Goal: Task Accomplishment & Management: Use online tool/utility

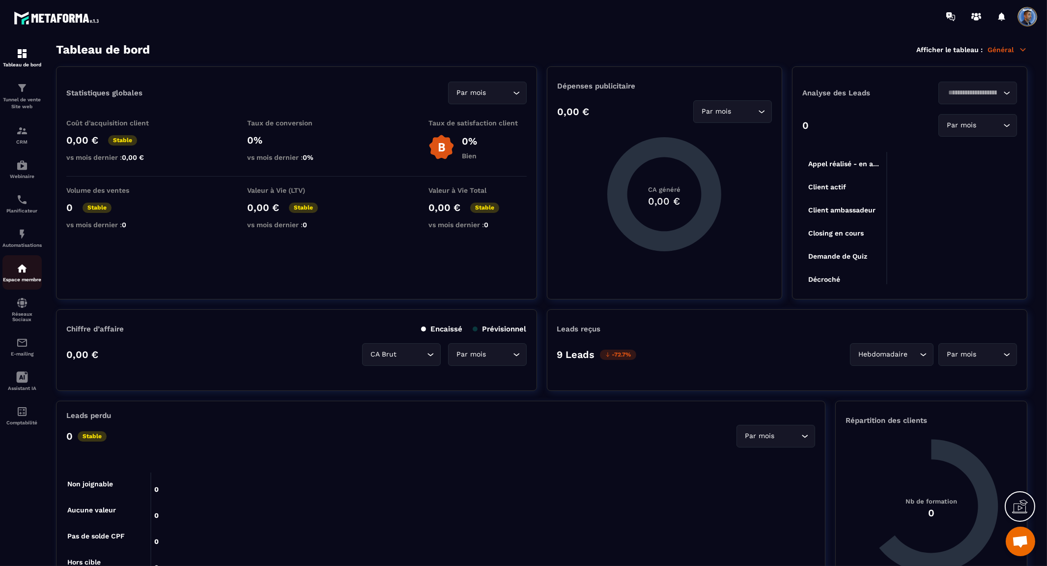
scroll to position [4405, 0]
click at [22, 271] on img at bounding box center [22, 268] width 12 height 12
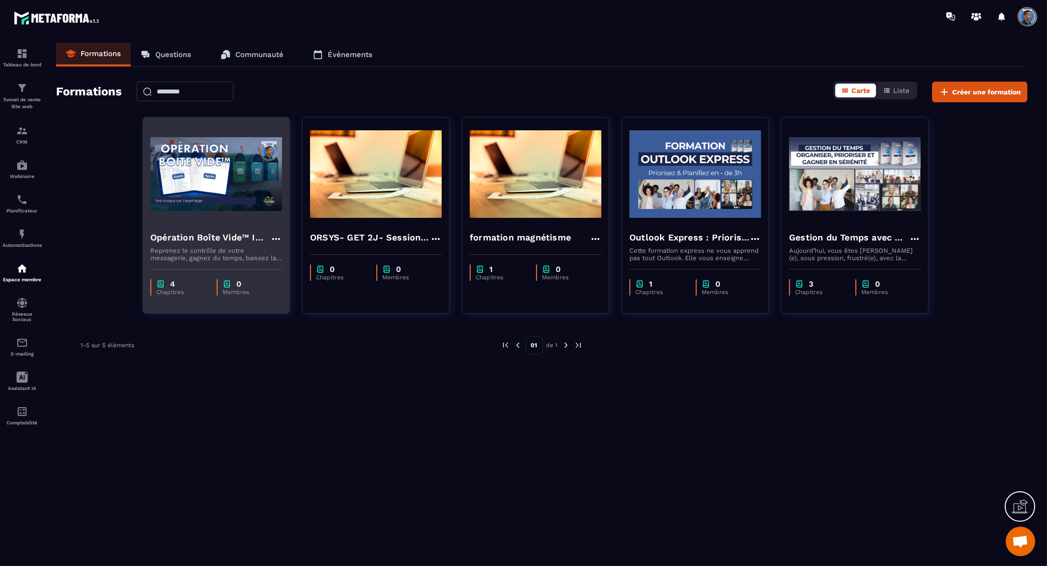
click at [239, 208] on img at bounding box center [216, 174] width 132 height 98
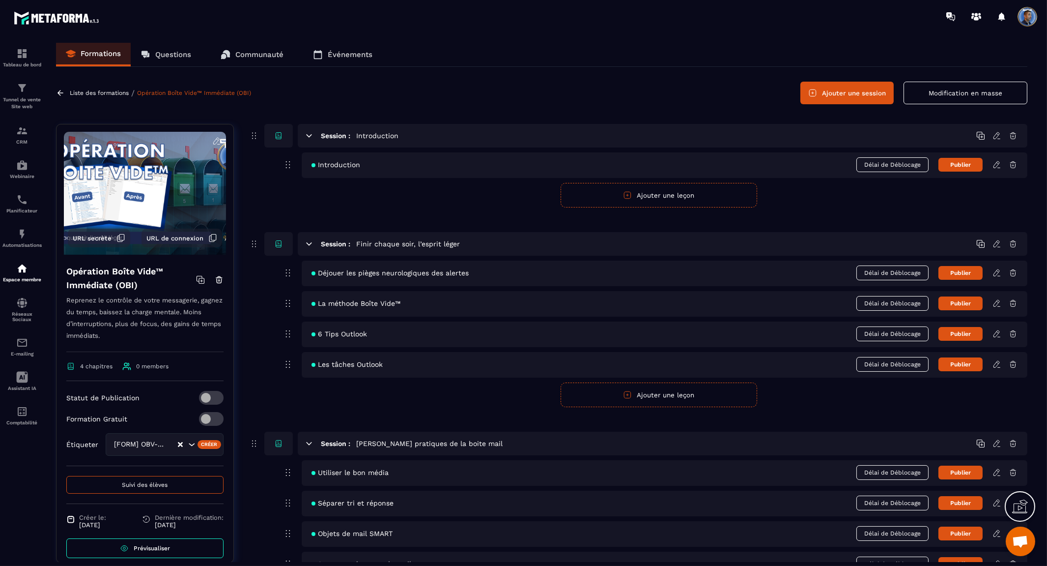
click at [212, 140] on icon at bounding box center [216, 141] width 9 height 9
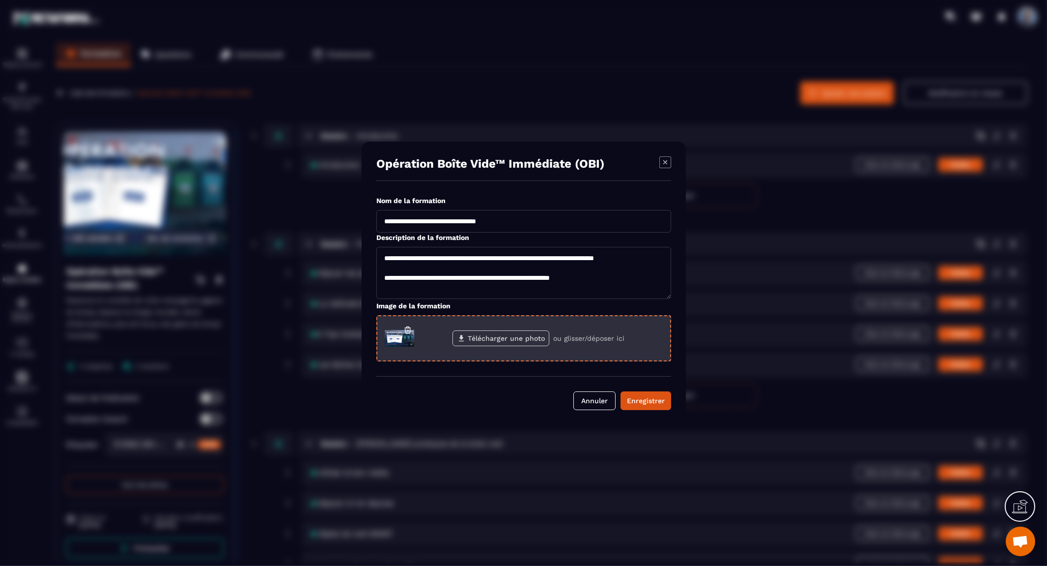
click at [514, 334] on label "Télécharger une photo" at bounding box center [501, 338] width 97 height 16
click at [0, 0] on input "Télécharger une photo" at bounding box center [0, 0] width 0 height 0
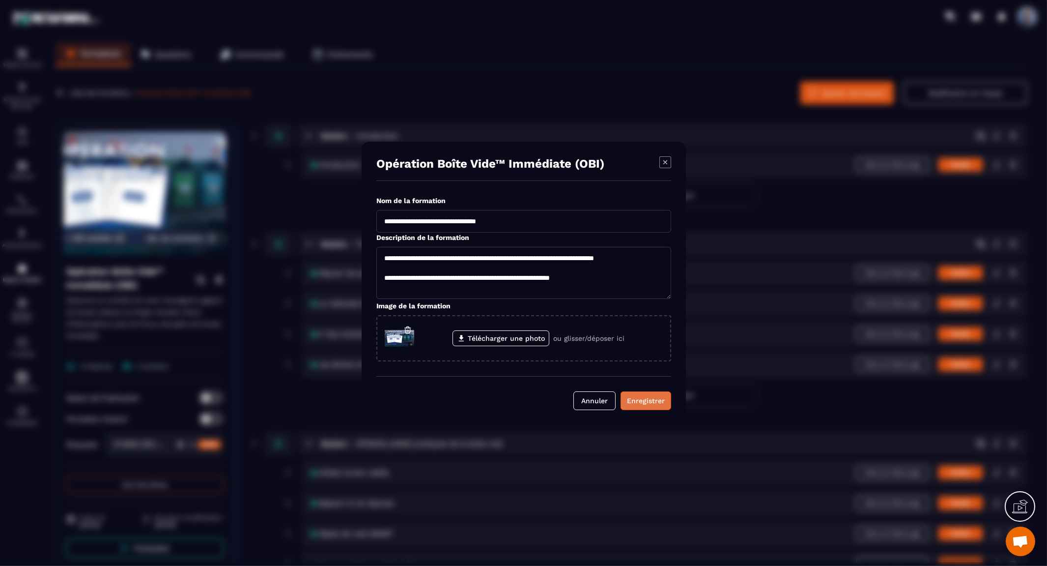
click at [656, 396] on div "Enregistrer" at bounding box center [646, 401] width 38 height 10
type textarea "**********"
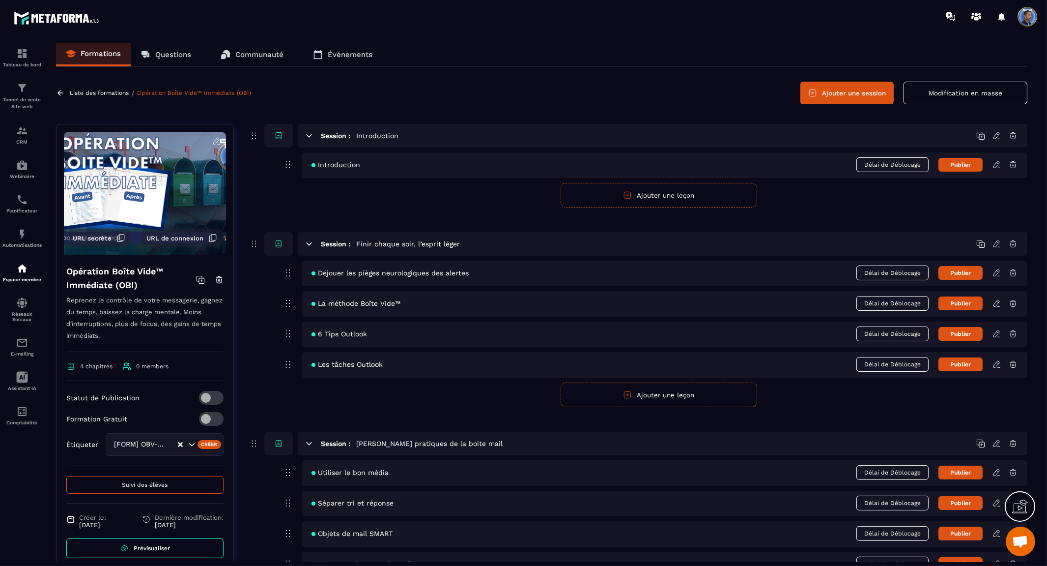
click at [418, 94] on div "Liste des formations / Opération Boîte Vide™ Immédiate (OBI) Ajouter une sessio…" at bounding box center [541, 93] width 971 height 23
click at [347, 92] on div "Liste des formations / Opération Boîte Vide™ Immédiate (OBI) Ajouter une sessio…" at bounding box center [541, 93] width 971 height 23
click at [59, 91] on icon at bounding box center [60, 92] width 9 height 9
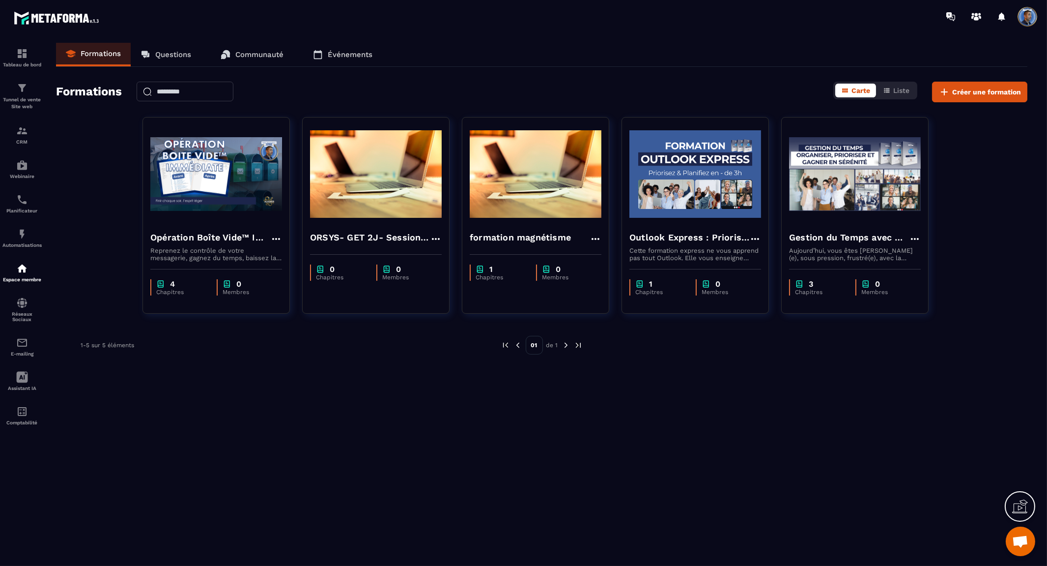
click at [337, 346] on div "1-5 sur 5 éléments" at bounding box center [284, 345] width 406 height 19
click at [20, 107] on p "Tunnel de vente Site web" at bounding box center [21, 103] width 39 height 14
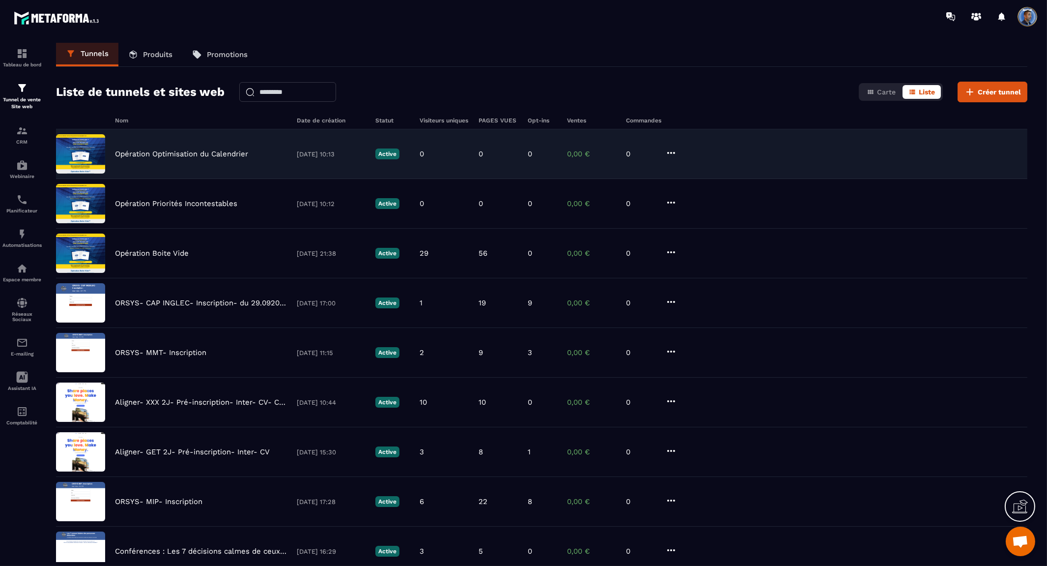
click at [184, 156] on p "Opération Optimisation du Calendrier" at bounding box center [181, 153] width 133 height 9
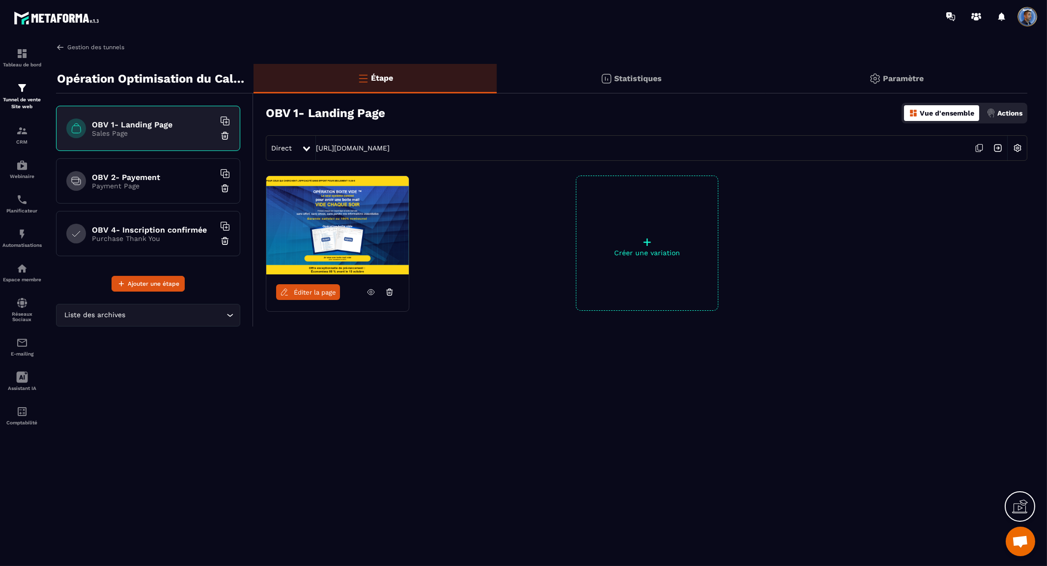
click at [60, 46] on img at bounding box center [60, 47] width 9 height 9
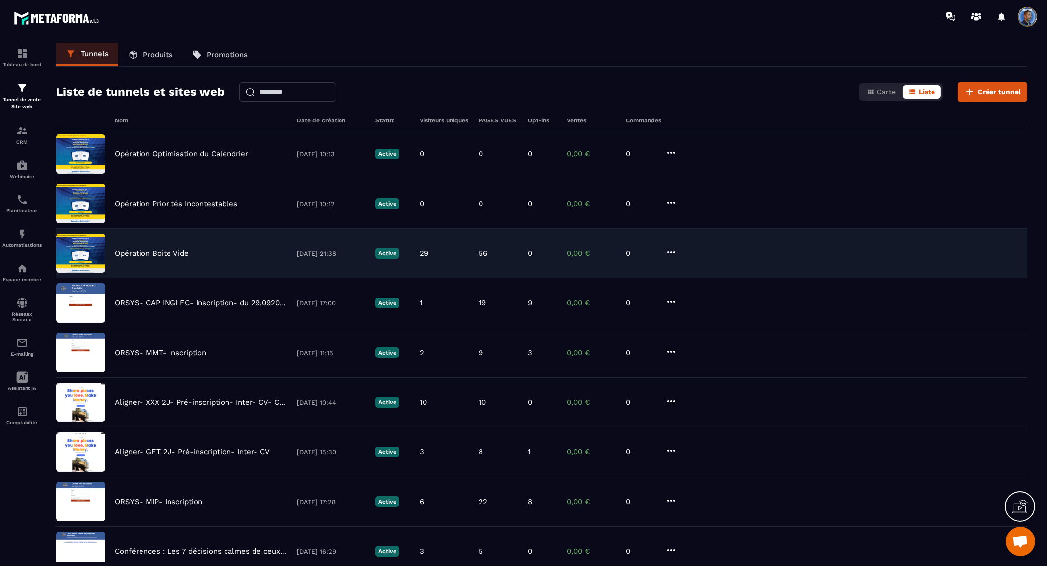
click at [156, 251] on p "Opération Boite Vide" at bounding box center [152, 253] width 74 height 9
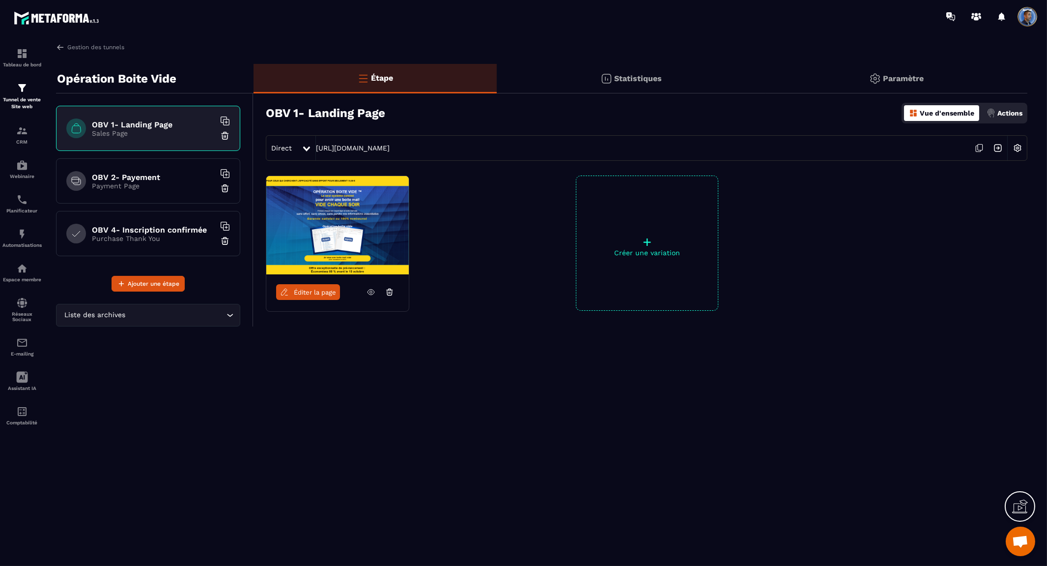
click at [1018, 148] on img at bounding box center [1017, 148] width 19 height 19
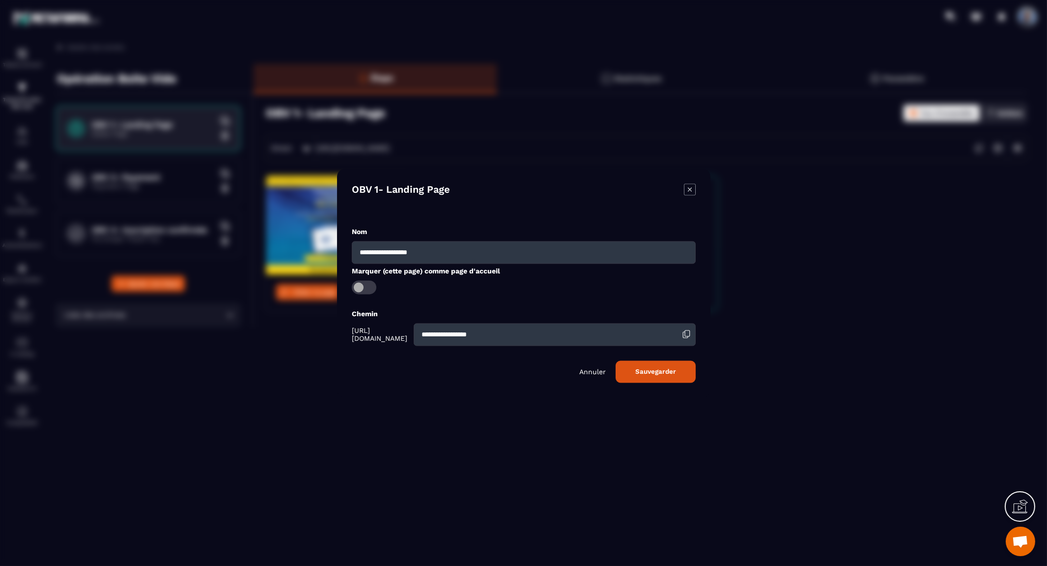
drag, startPoint x: 369, startPoint y: 252, endPoint x: 374, endPoint y: 246, distance: 7.0
click at [374, 251] on input "**********" at bounding box center [524, 252] width 344 height 23
type input "**********"
click at [666, 365] on button "Sauvegarder" at bounding box center [656, 371] width 80 height 22
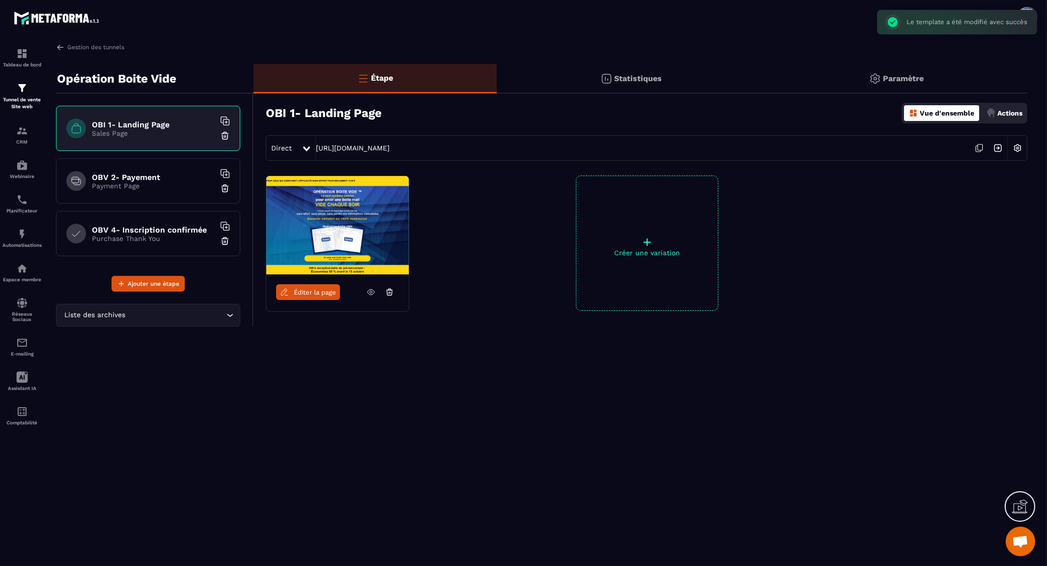
click at [176, 169] on div "OBV 2- Payement Payment Page" at bounding box center [148, 180] width 184 height 45
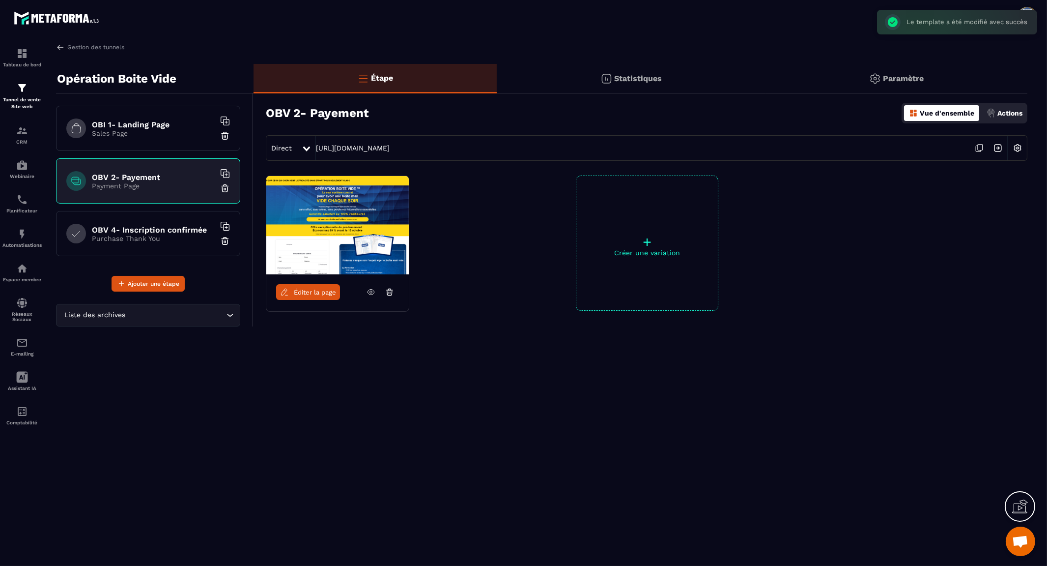
click at [1017, 148] on img at bounding box center [1017, 148] width 19 height 19
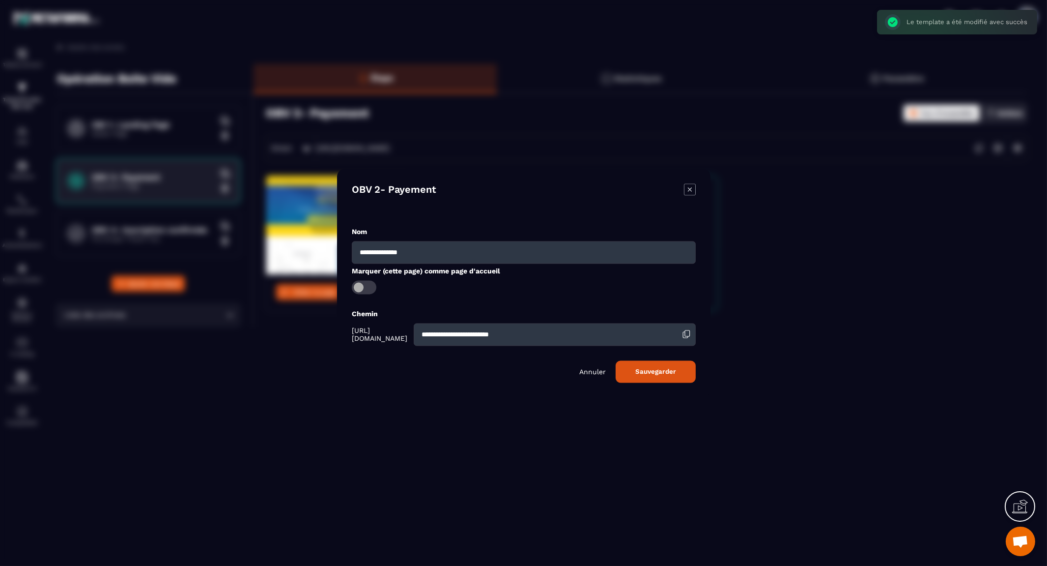
click at [371, 253] on input "**********" at bounding box center [524, 252] width 344 height 23
type input "**********"
click at [659, 367] on button "Sauvegarder" at bounding box center [656, 371] width 80 height 22
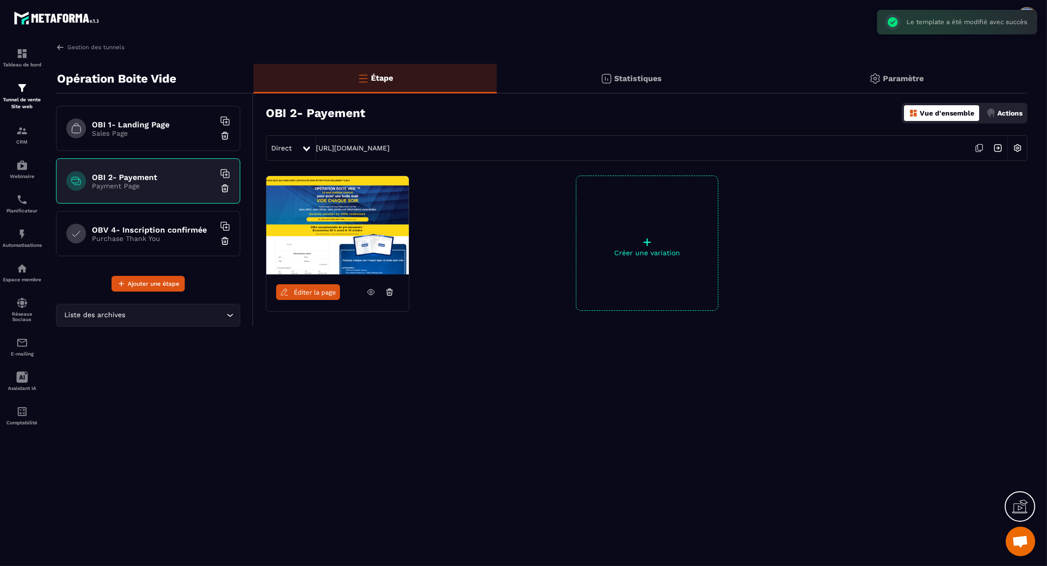
click at [150, 138] on div "OBI 1- Landing Page Sales Page" at bounding box center [148, 128] width 184 height 45
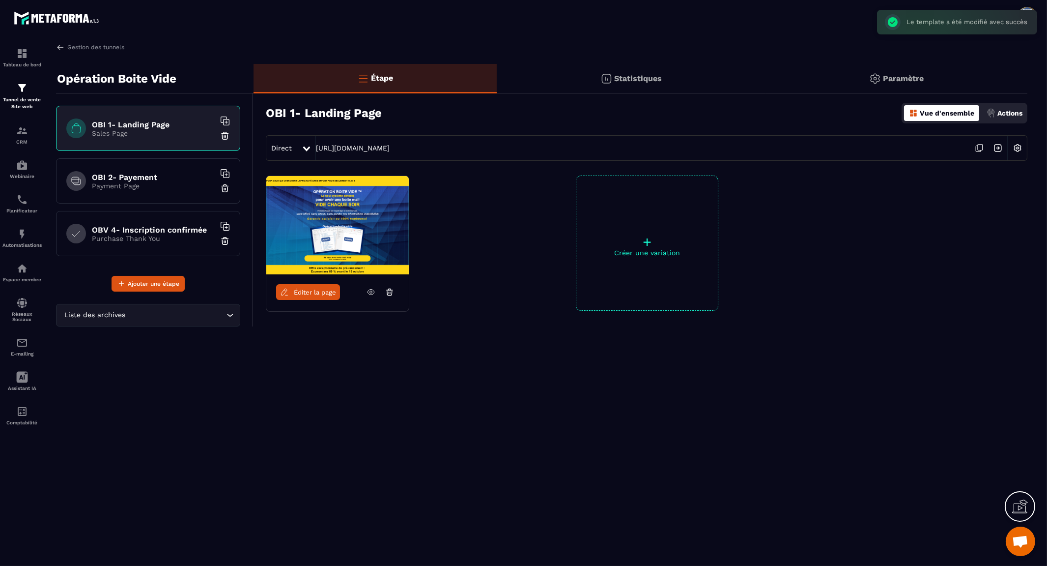
click at [345, 197] on img at bounding box center [337, 225] width 142 height 98
click at [337, 231] on img at bounding box center [337, 225] width 142 height 98
click at [319, 292] on span "Éditer la page" at bounding box center [315, 291] width 42 height 7
